Goal: Task Accomplishment & Management: Use online tool/utility

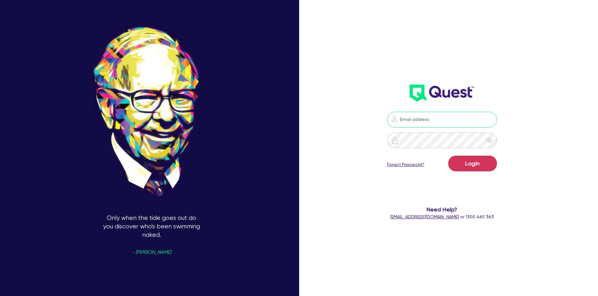
click at [421, 121] on input "email" at bounding box center [442, 120] width 110 height 16
paste input "[EMAIL_ADDRESS][DOMAIN_NAME]"
type input "[EMAIL_ADDRESS][DOMAIN_NAME]"
click at [489, 162] on button "Login" at bounding box center [472, 164] width 49 height 16
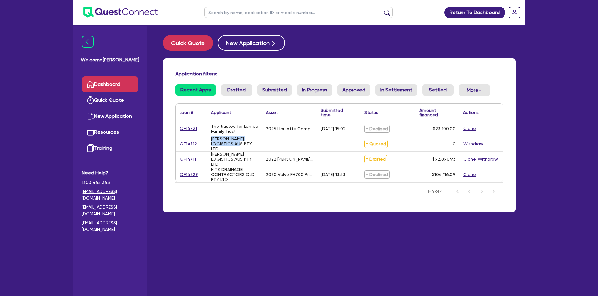
drag, startPoint x: 226, startPoint y: 147, endPoint x: 194, endPoint y: 138, distance: 33.3
click at [194, 138] on div "QF14712 [PERSON_NAME] LOGISTICS AUS PTY LTD Quoted 0 Withdraw" at bounding box center [339, 143] width 327 height 15
drag, startPoint x: 251, startPoint y: 160, endPoint x: 238, endPoint y: 161, distance: 13.0
click at [249, 161] on div "[PERSON_NAME] LOGISTICS AUS PTY LTD" at bounding box center [234, 159] width 47 height 15
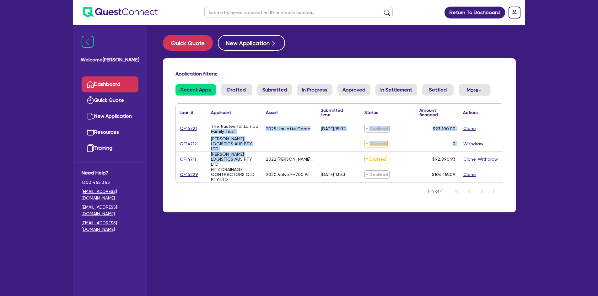
drag, startPoint x: 219, startPoint y: 149, endPoint x: 210, endPoint y: 135, distance: 16.9
click at [210, 135] on div "QF14721 The trustee for Lamba Family Trust 2025 Haulotte Compact10AE [DATE] 15:…" at bounding box center [339, 151] width 327 height 61
click at [236, 153] on div "[PERSON_NAME] LOGISTICS AUS PTY LTD" at bounding box center [234, 159] width 55 height 15
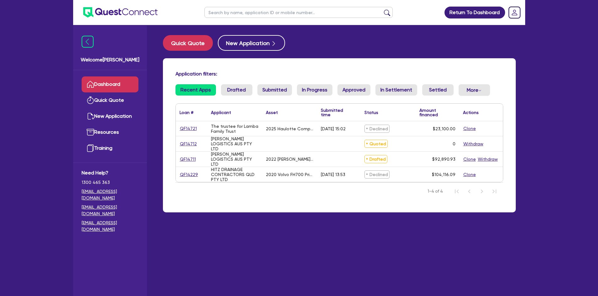
click at [240, 178] on div "HITZ DRAINAGE CONTRACTORS QLD PTY LTD" at bounding box center [234, 174] width 47 height 15
click at [192, 172] on link "QF14229" at bounding box center [188, 174] width 19 height 7
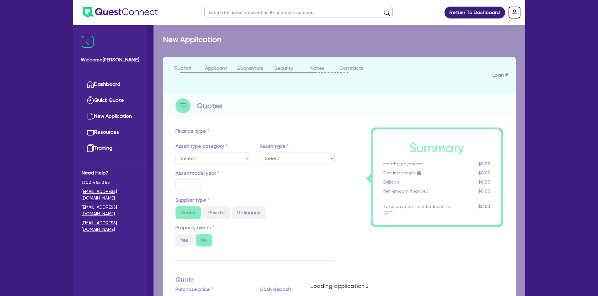
select select "PRIMARY_ASSETS"
type input "2020"
radio input "false"
radio input "true"
type input "104,116.09"
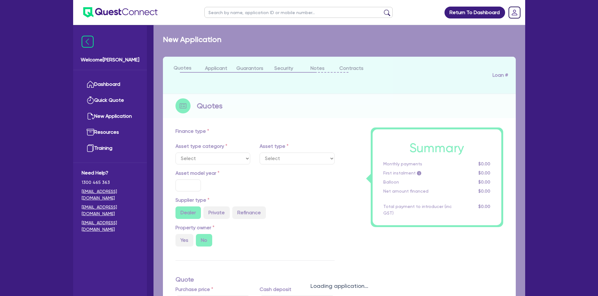
type input "4"
type input "4,164.64"
radio input "true"
type input "17"
select select "HEAVY_TRUCKS"
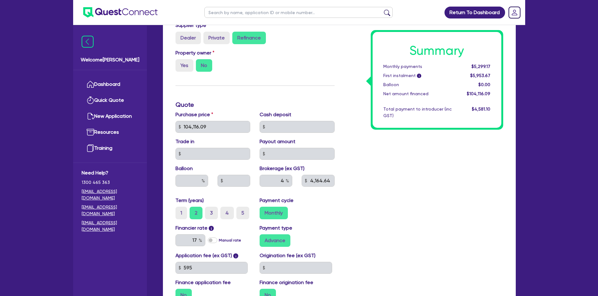
scroll to position [251, 0]
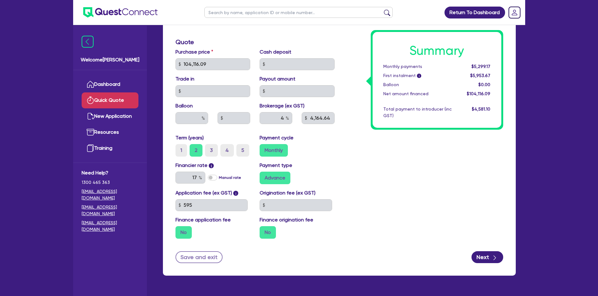
click at [112, 97] on link "Quick Quote" at bounding box center [110, 101] width 57 height 16
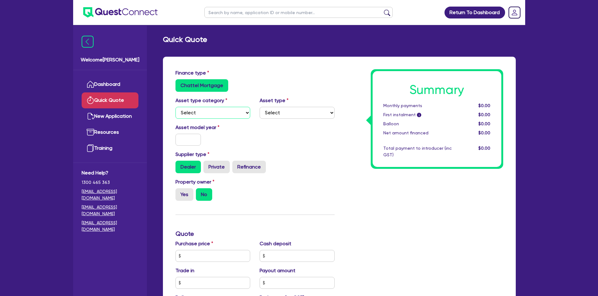
click at [216, 108] on select "Select Cars and light trucks Primary assets Secondary assets Tertiary assets" at bounding box center [212, 113] width 75 height 12
select select "PRIMARY_ASSETS"
click at [175, 107] on select "Select Cars and light trucks Primary assets Secondary assets Tertiary assets" at bounding box center [212, 113] width 75 height 12
click at [277, 115] on select "Select Heavy trucks over 4.5 tonne Trailers Bus and coaches Yellow goods and ex…" at bounding box center [296, 113] width 75 height 12
select select "TRAILERS"
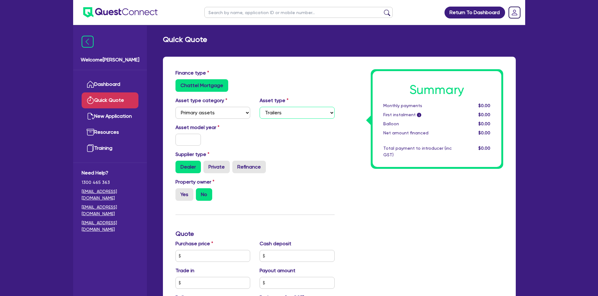
click at [259, 107] on select "Select Heavy trucks over 4.5 tonne Trailers Bus and coaches Yellow goods and ex…" at bounding box center [296, 113] width 75 height 12
click at [192, 140] on input "text" at bounding box center [188, 140] width 26 height 12
type input "2025"
click at [288, 149] on div "Asset model year [DATE]" at bounding box center [255, 137] width 168 height 27
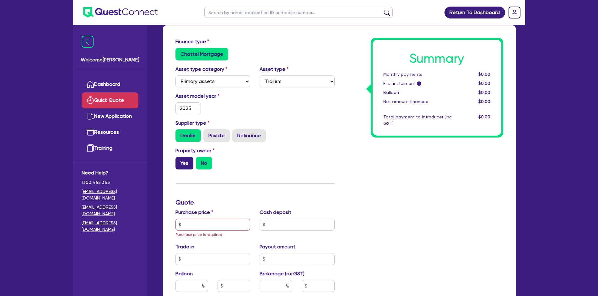
click at [186, 166] on label "Yes" at bounding box center [184, 163] width 18 height 13
click at [179, 161] on input "Yes" at bounding box center [177, 159] width 4 height 4
radio input "true"
click at [196, 165] on label "No" at bounding box center [204, 163] width 16 height 13
click at [196, 161] on input "No" at bounding box center [198, 159] width 4 height 4
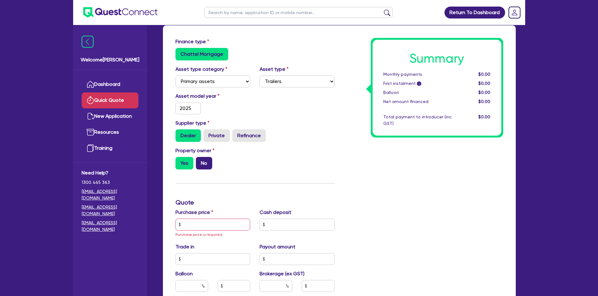
radio input "true"
click at [201, 226] on input "text" at bounding box center [212, 225] width 75 height 12
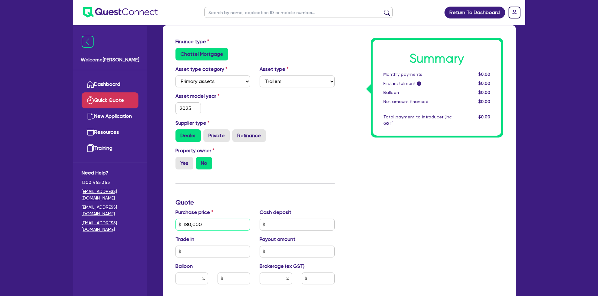
scroll to position [125, 0]
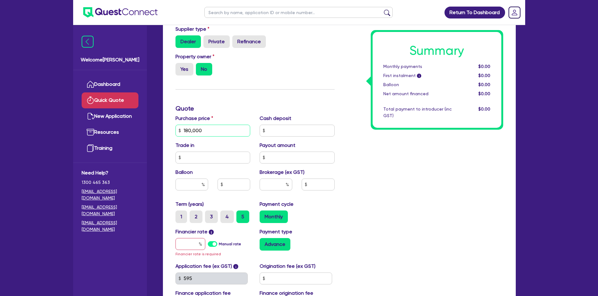
type input "180,000"
click at [275, 185] on input "text" at bounding box center [275, 185] width 33 height 12
type input "4"
click at [316, 208] on div "Payment cycle Monthly" at bounding box center [297, 212] width 84 height 23
click at [219, 244] on label "Manual rate" at bounding box center [230, 245] width 22 height 6
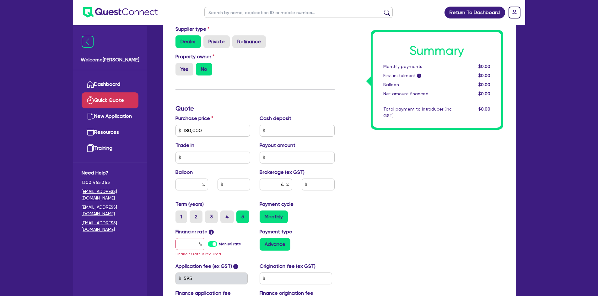
click at [0, 0] on input "Manual rate" at bounding box center [0, 0] width 0 height 0
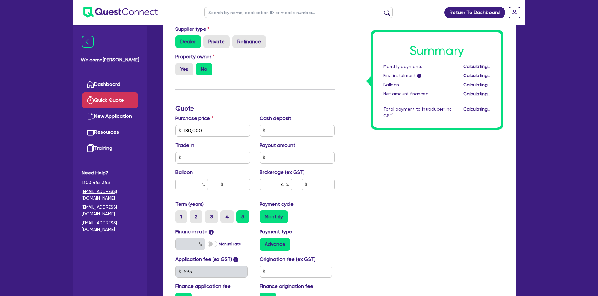
type input "7,200"
type input "17"
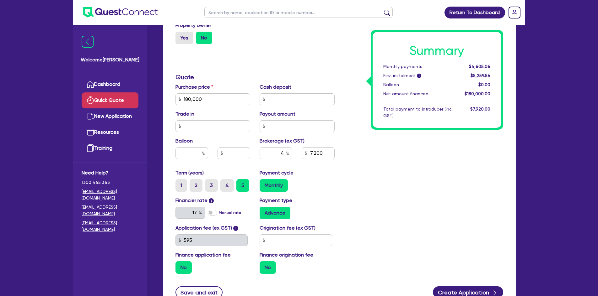
click at [219, 215] on label "Manual rate" at bounding box center [230, 213] width 22 height 6
click at [0, 0] on input "Manual rate" at bounding box center [0, 0] width 0 height 0
click at [192, 210] on input "text" at bounding box center [190, 213] width 30 height 12
type input "11.50"
click at [363, 199] on div "Summary Monthly payments $4,605.06 First instalment i $5,259.56 Balloon $0.00 N…" at bounding box center [423, 95] width 168 height 367
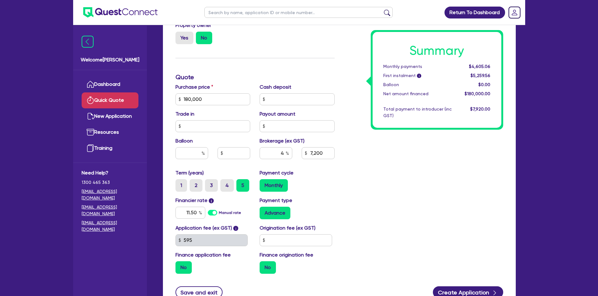
type input "7,200"
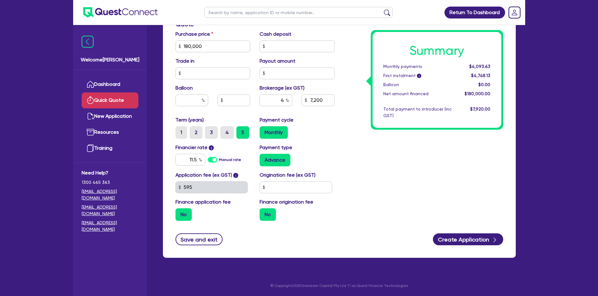
click at [178, 216] on label "No" at bounding box center [183, 215] width 16 height 13
click at [178, 213] on input "No" at bounding box center [177, 211] width 4 height 4
click at [273, 215] on label "No" at bounding box center [267, 215] width 16 height 13
click at [263, 213] on input "No" at bounding box center [261, 211] width 4 height 4
drag, startPoint x: 187, startPoint y: 157, endPoint x: 205, endPoint y: 157, distance: 18.8
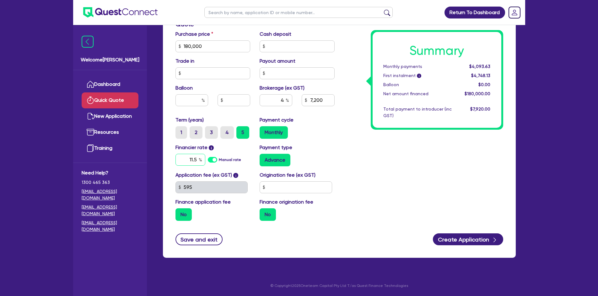
click at [205, 157] on div "11.5 Manual rate" at bounding box center [212, 160] width 75 height 12
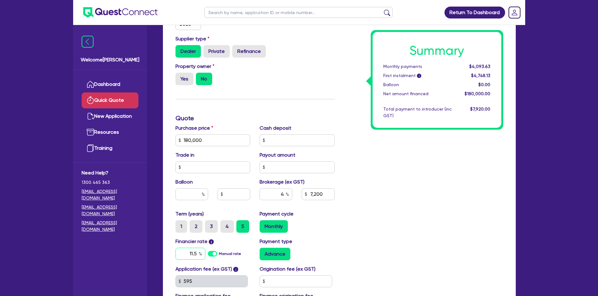
scroll to position [84, 0]
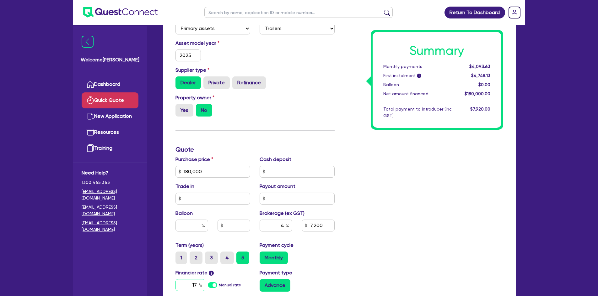
type input "17"
click at [390, 200] on div "Summary Monthly payments $4,093.63 First instalment i $4,748.13 Balloon $0.00 N…" at bounding box center [423, 168] width 168 height 367
type input "7,200"
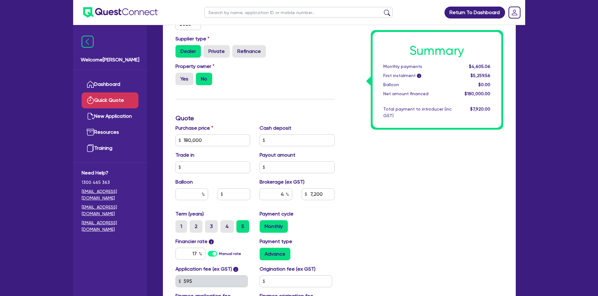
scroll to position [147, 0]
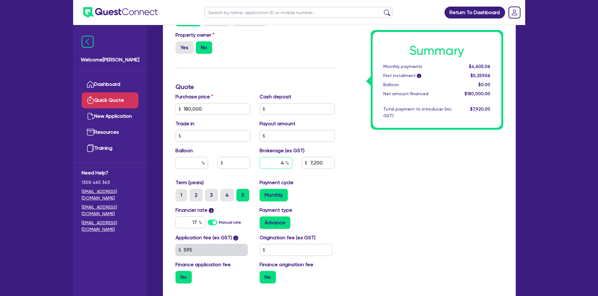
drag, startPoint x: 279, startPoint y: 162, endPoint x: 302, endPoint y: 161, distance: 22.7
click at [302, 161] on div "4 7,200" at bounding box center [297, 165] width 84 height 17
type input "1"
type input "1,800"
click at [359, 202] on div "Summary Monthly payments $4,605.06 First instalment i $5,259.56 Balloon $0.00 N…" at bounding box center [423, 105] width 168 height 367
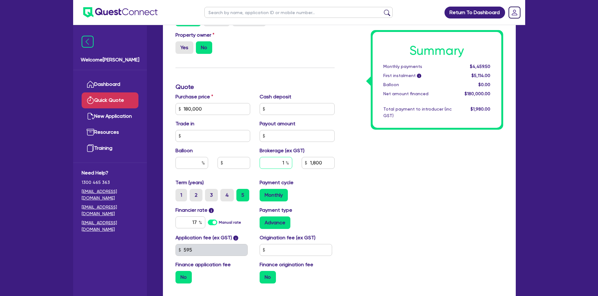
drag, startPoint x: 281, startPoint y: 164, endPoint x: 301, endPoint y: 164, distance: 20.1
click at [300, 164] on div "1 1,800" at bounding box center [297, 165] width 84 height 17
type input "2"
type input "3"
click at [428, 208] on div "Summary Monthly payments $4,459.50 First instalment i $5,114.00 Balloon $0.00 N…" at bounding box center [423, 105] width 168 height 367
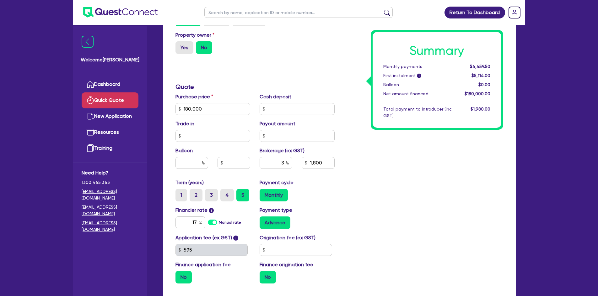
type input "5,400"
drag, startPoint x: 277, startPoint y: 162, endPoint x: 313, endPoint y: 162, distance: 36.1
click at [313, 162] on div "3 5,400" at bounding box center [297, 165] width 84 height 17
type input "3.5"
click at [310, 177] on div "Purchase price 180,000 Cash deposit Trade in Payout amount Balloon Brokerage (e…" at bounding box center [255, 136] width 168 height 86
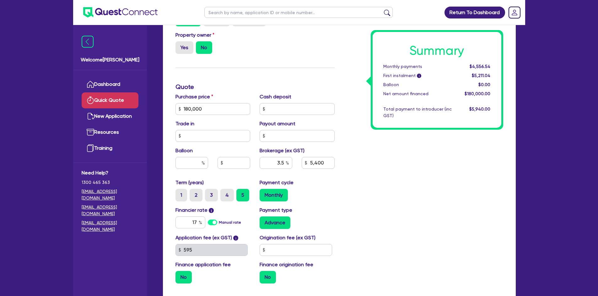
type input "6,300"
drag, startPoint x: 275, startPoint y: 162, endPoint x: 304, endPoint y: 162, distance: 28.2
click at [304, 162] on div "3.5 6,300" at bounding box center [297, 165] width 84 height 17
type input "4"
type input "7,200"
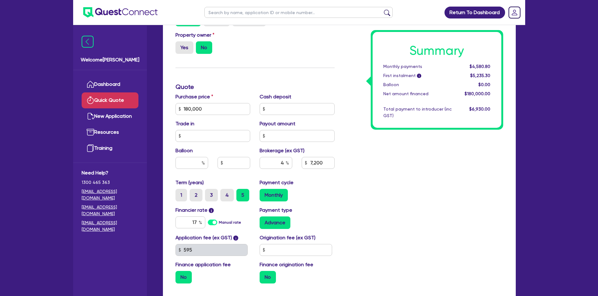
click at [326, 189] on div "Monthly" at bounding box center [296, 195] width 75 height 13
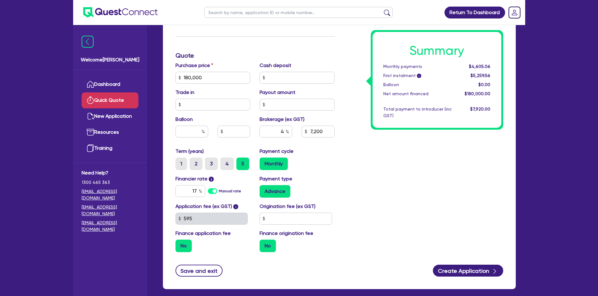
scroll to position [178, 0]
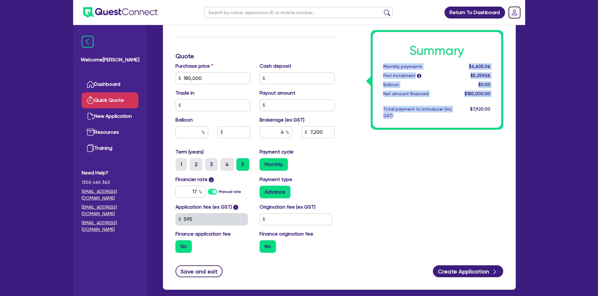
drag, startPoint x: 391, startPoint y: 116, endPoint x: 383, endPoint y: 59, distance: 57.7
click at [383, 59] on div "Summary Monthly payments $4,605.06 First instalment i $5,259.56 Balloon $0.00 N…" at bounding box center [436, 80] width 129 height 96
click at [447, 71] on div "Summary Monthly payments $4,605.06 First instalment i $5,259.56 Balloon $0.00 N…" at bounding box center [436, 80] width 129 height 96
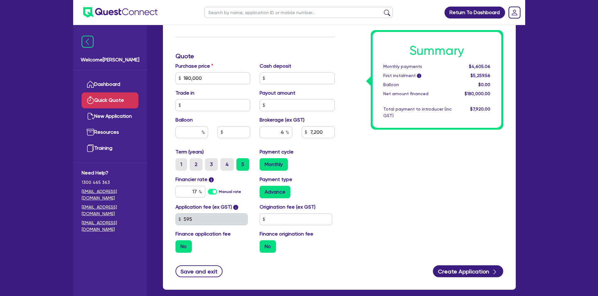
click at [488, 113] on div "$7,920.00" at bounding box center [475, 112] width 39 height 13
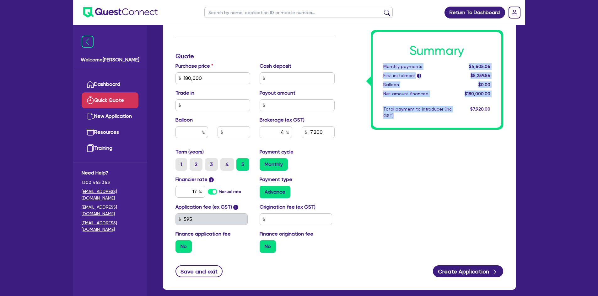
drag, startPoint x: 399, startPoint y: 116, endPoint x: 383, endPoint y: 65, distance: 53.4
click at [383, 65] on div "Summary Monthly payments $4,605.06 First instalment i $5,259.56 Balloon $0.00 N…" at bounding box center [436, 80] width 129 height 96
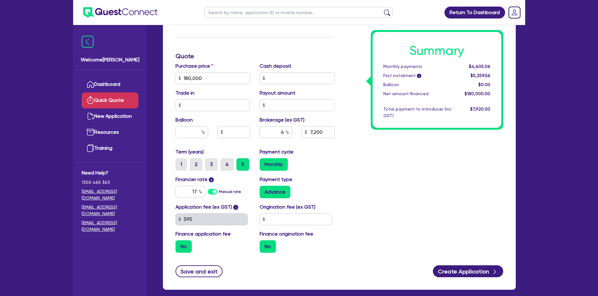
click at [489, 109] on span "$7,920.00" at bounding box center [480, 109] width 20 height 5
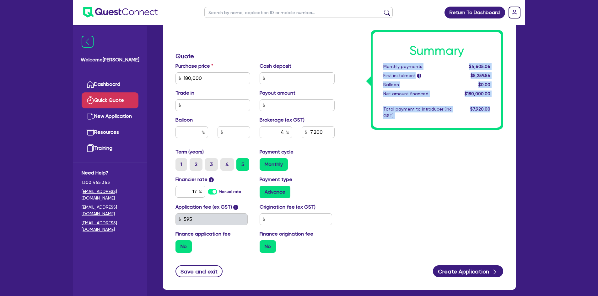
drag, startPoint x: 490, startPoint y: 109, endPoint x: 380, endPoint y: 67, distance: 117.0
click at [380, 67] on div "Summary Monthly payments $4,605.06 First instalment i $5,259.56 Balloon $0.00 N…" at bounding box center [436, 80] width 129 height 96
click at [441, 80] on div "Summary Monthly payments $4,605.06 First instalment i $5,259.56 Balloon $0.00 N…" at bounding box center [436, 80] width 129 height 96
drag, startPoint x: 486, startPoint y: 109, endPoint x: 376, endPoint y: 66, distance: 117.8
click at [376, 66] on div "Summary Monthly payments $4,605.06 First instalment i $5,259.56 Balloon $0.00 N…" at bounding box center [436, 80] width 129 height 96
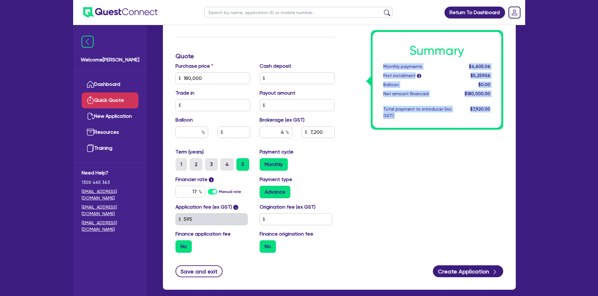
click at [482, 106] on div "$7,920.00" at bounding box center [475, 112] width 39 height 13
click at [488, 107] on span "$7,920.00" at bounding box center [480, 109] width 20 height 5
drag, startPoint x: 394, startPoint y: 117, endPoint x: 381, endPoint y: 67, distance: 51.5
click at [381, 67] on div "Summary Monthly payments $4,605.06 First instalment i $5,259.56 Balloon $0.00 N…" at bounding box center [436, 80] width 129 height 96
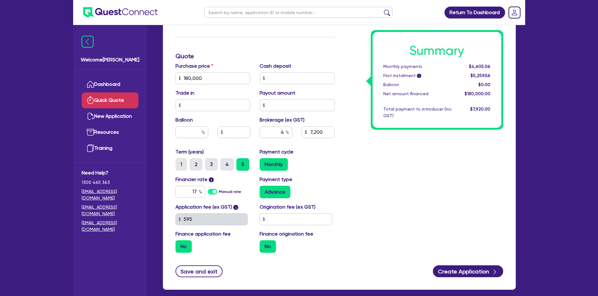
click at [490, 108] on span "$7,920.00" at bounding box center [480, 109] width 20 height 5
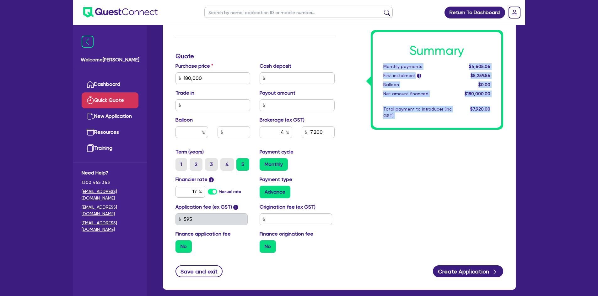
drag, startPoint x: 491, startPoint y: 110, endPoint x: 377, endPoint y: 66, distance: 121.6
click at [377, 66] on div "Summary Monthly payments $4,605.06 First instalment i $5,259.56 Balloon $0.00 N…" at bounding box center [436, 80] width 129 height 96
click at [489, 114] on div "$7,920.00" at bounding box center [475, 112] width 39 height 13
drag, startPoint x: 410, startPoint y: 119, endPoint x: 376, endPoint y: 67, distance: 62.0
click at [376, 67] on div "Summary Monthly payments $4,605.06 First instalment i $5,259.56 Balloon $0.00 N…" at bounding box center [436, 80] width 129 height 96
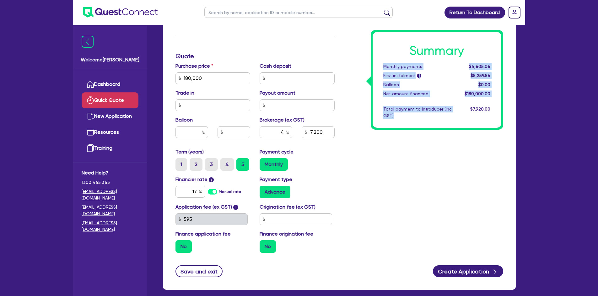
click at [395, 119] on div "Total payment to introducer (inc GST)" at bounding box center [417, 112] width 78 height 13
drag, startPoint x: 418, startPoint y: 117, endPoint x: 380, endPoint y: 67, distance: 63.1
click at [380, 67] on div "Summary Monthly payments $4,605.06 First instalment i $5,259.56 Balloon $0.00 N…" at bounding box center [436, 80] width 129 height 96
drag, startPoint x: 492, startPoint y: 110, endPoint x: 375, endPoint y: 67, distance: 124.8
click at [375, 67] on div "Summary Monthly payments $4,605.06 First instalment i $5,259.56 Balloon $0.00 N…" at bounding box center [436, 80] width 129 height 96
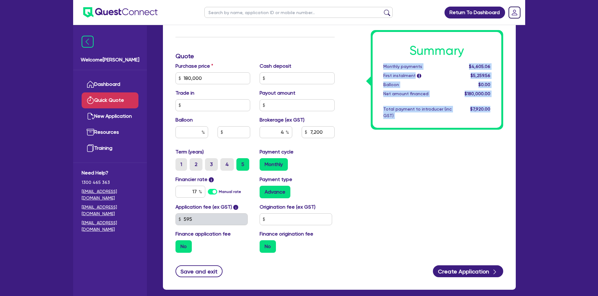
click at [395, 160] on div "Summary Monthly payments $4,605.06 First instalment i $5,259.56 Balloon $0.00 N…" at bounding box center [423, 74] width 168 height 367
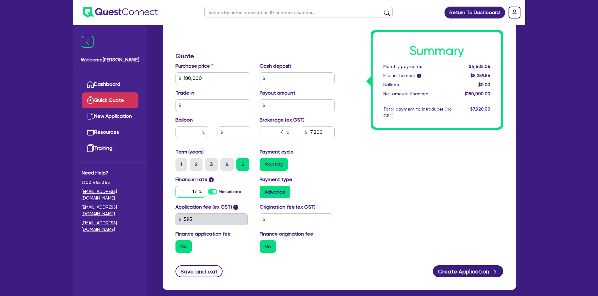
click at [192, 193] on input "17" at bounding box center [190, 192] width 30 height 12
click at [198, 193] on input "17" at bounding box center [190, 192] width 30 height 12
type input "17.95"
click at [333, 176] on div "Payment type Advance" at bounding box center [297, 187] width 84 height 23
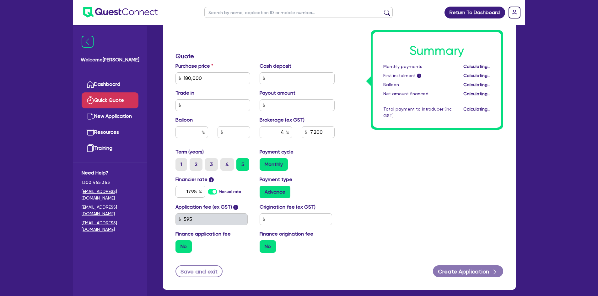
type input "7,200"
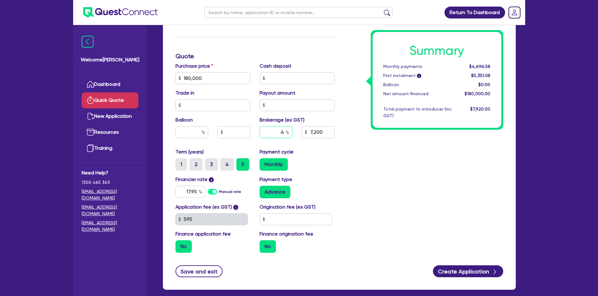
drag, startPoint x: 275, startPoint y: 130, endPoint x: 304, endPoint y: 134, distance: 29.1
click at [304, 134] on div "4 7,200" at bounding box center [297, 134] width 84 height 17
type input "3"
click at [319, 162] on div "Monthly" at bounding box center [296, 164] width 75 height 13
type input "5,400"
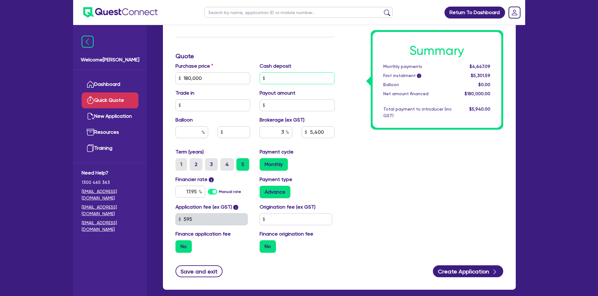
click at [279, 79] on input "text" at bounding box center [296, 78] width 75 height 12
type input "18,000"
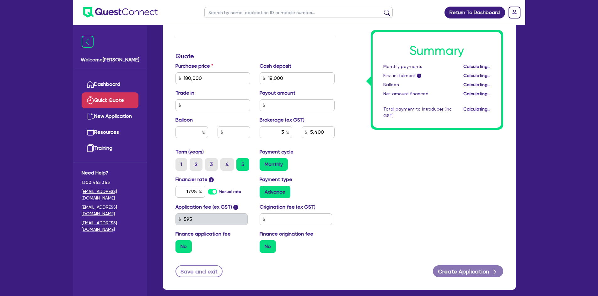
click at [349, 160] on div "Summary Monthly payments Calculating... First instalment i Calculating... Ballo…" at bounding box center [423, 74] width 168 height 367
type input "4,860"
